Goal: Transaction & Acquisition: Purchase product/service

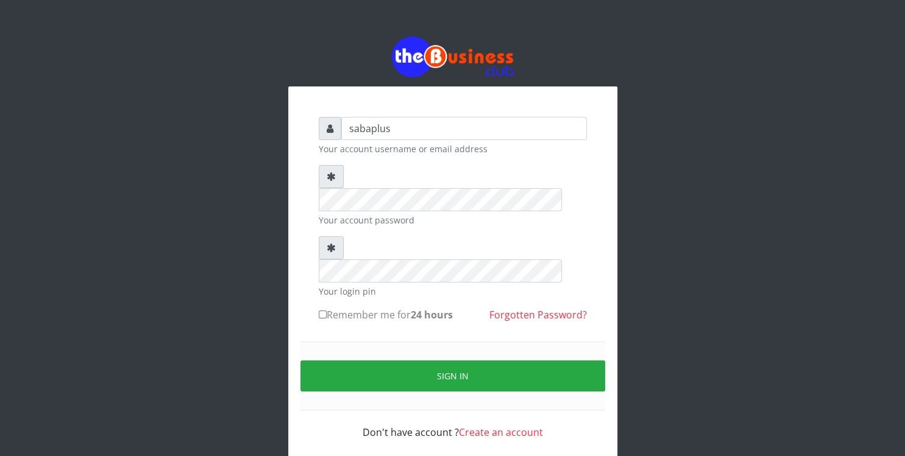
type input "sabaplus"
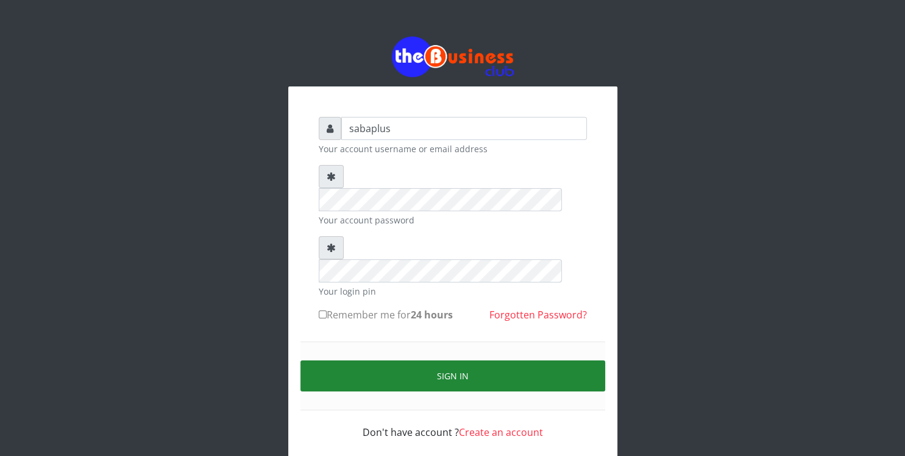
click at [439, 361] on button "Sign in" at bounding box center [452, 376] width 305 height 31
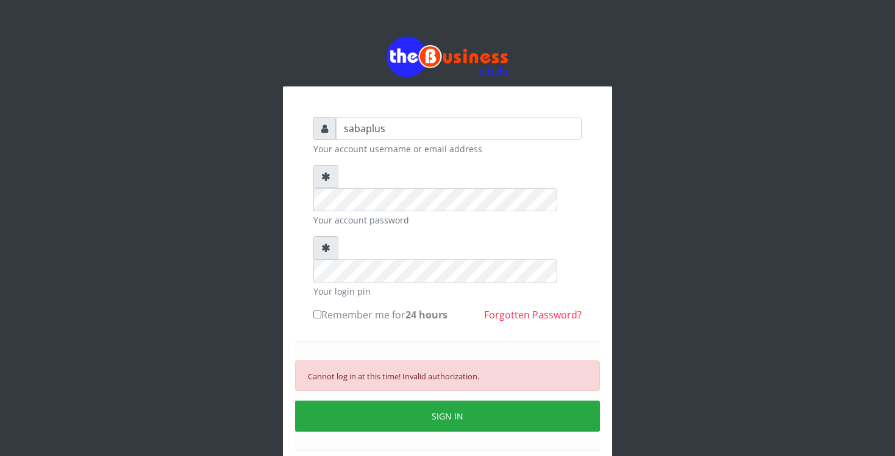
click at [602, 167] on div "sabaplus Your account username or email address Your account password Your logi…" at bounding box center [447, 296] width 329 height 418
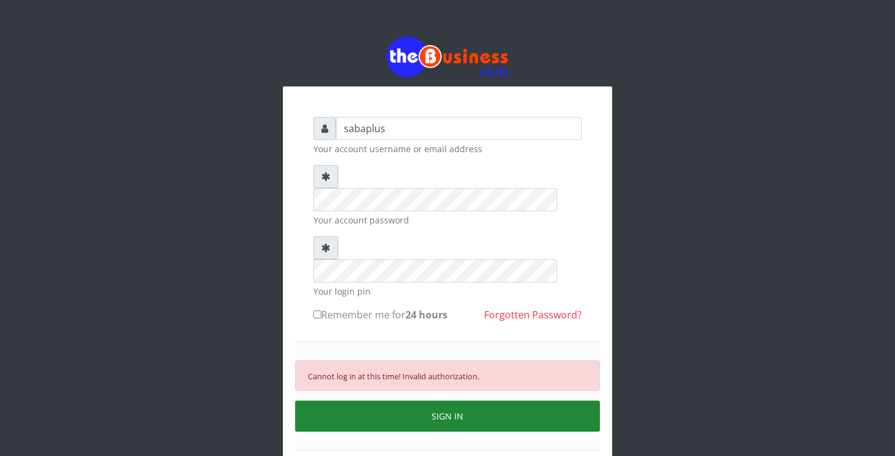
click at [455, 401] on button "SIGN IN" at bounding box center [447, 416] width 305 height 31
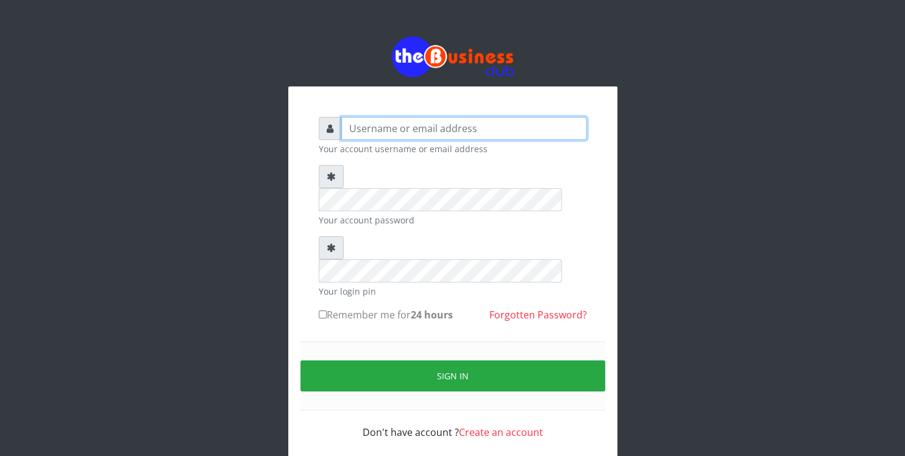
click at [406, 133] on input "text" at bounding box center [464, 128] width 246 height 23
type input "sabaplus"
click at [324, 311] on input "Remember me for 24 hours" at bounding box center [323, 315] width 8 height 8
checkbox input "true"
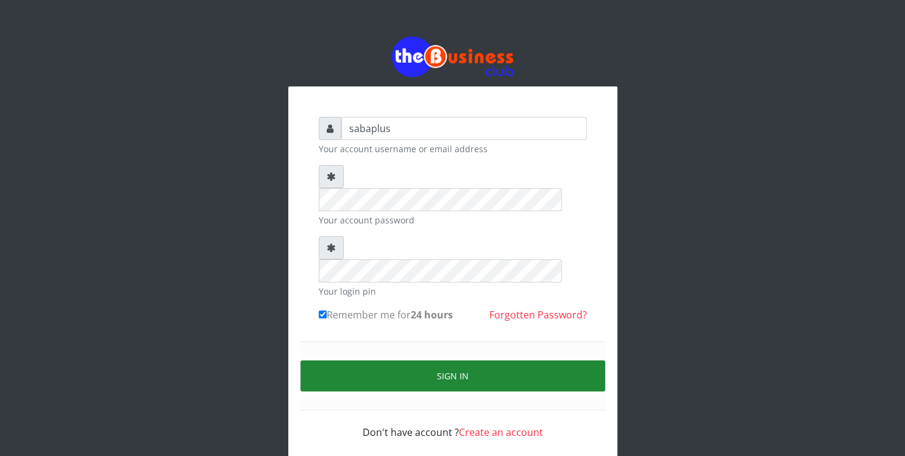
click at [374, 361] on button "Sign in" at bounding box center [452, 376] width 305 height 31
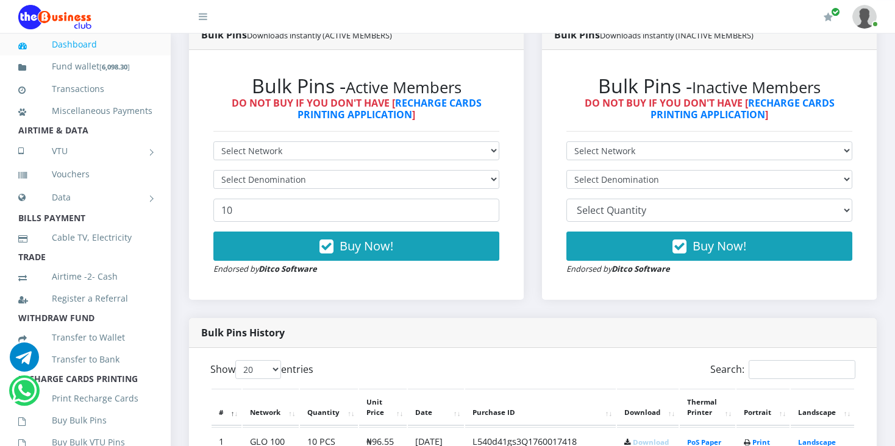
scroll to position [367, 0]
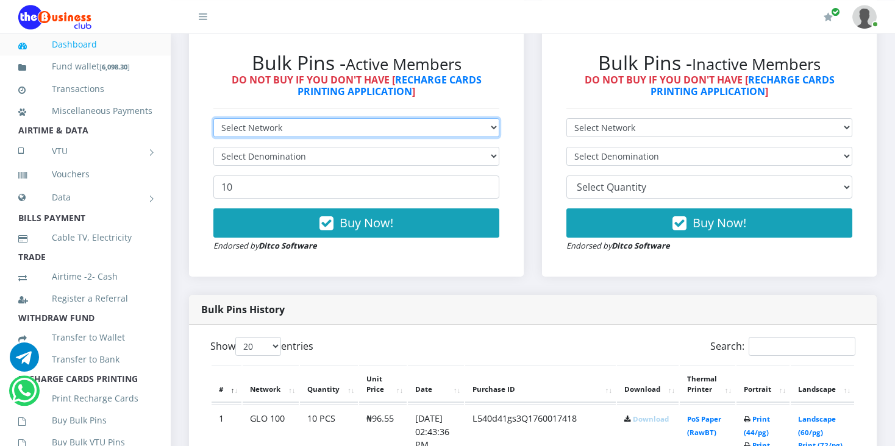
select select "MTN"
click option "MTN" at bounding box center [0, 0] width 0 height 0
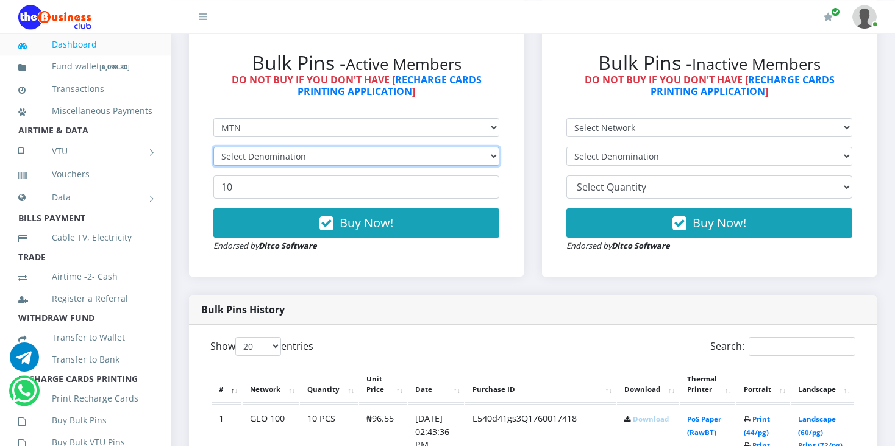
click at [213, 147] on select "Select Denomination" at bounding box center [356, 156] width 286 height 19
click at [289, 149] on select "Select Denomination" at bounding box center [356, 156] width 286 height 19
click at [213, 147] on select "Select Denomination" at bounding box center [356, 156] width 286 height 19
select select "96.99-100"
click option "MTN NGN100 - ₦96.99" at bounding box center [0, 0] width 0 height 0
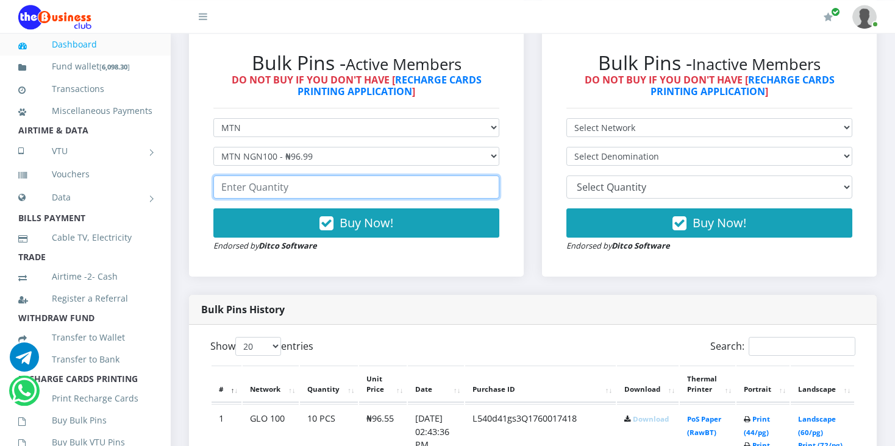
click at [299, 195] on input "number" at bounding box center [356, 187] width 286 height 23
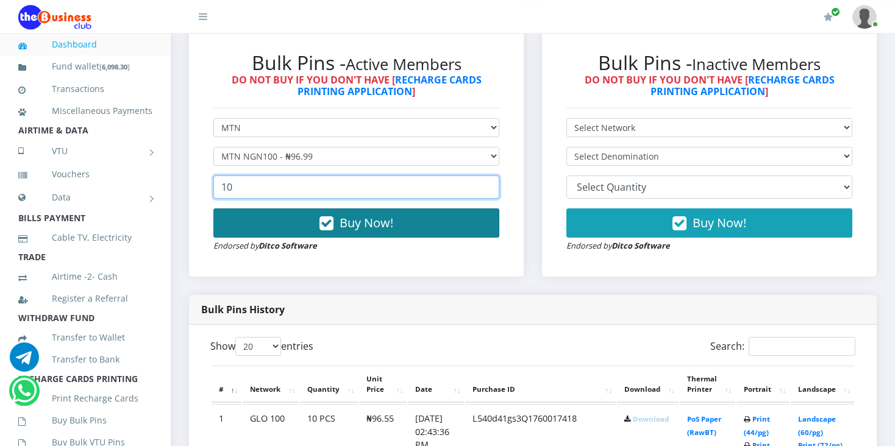
type input "10"
click at [417, 224] on button "Buy Now!" at bounding box center [356, 222] width 286 height 29
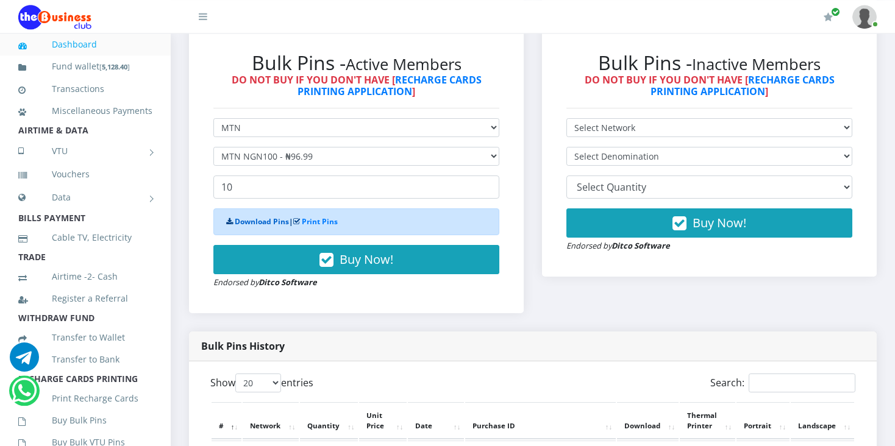
click at [241, 223] on link "Download Pins" at bounding box center [262, 221] width 54 height 10
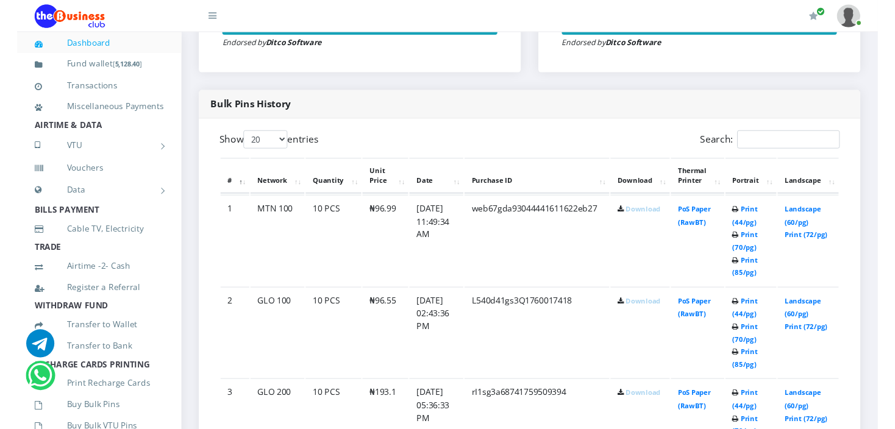
scroll to position [559, 0]
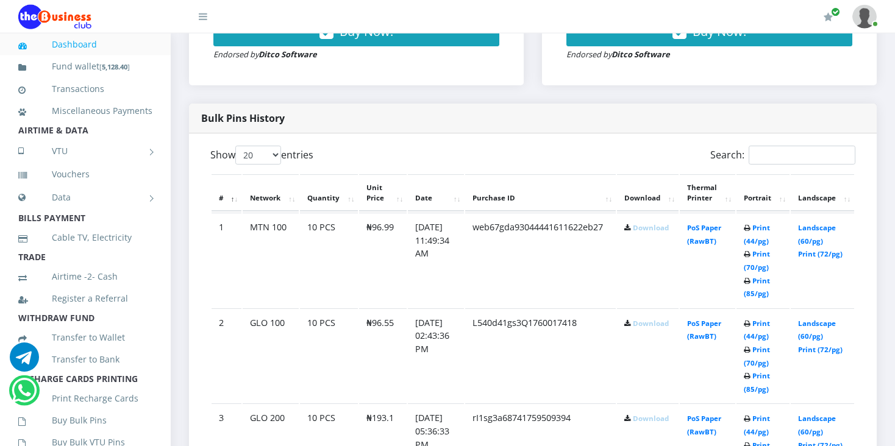
click at [647, 227] on link "Download" at bounding box center [651, 227] width 36 height 9
